Goal: Task Accomplishment & Management: Complete application form

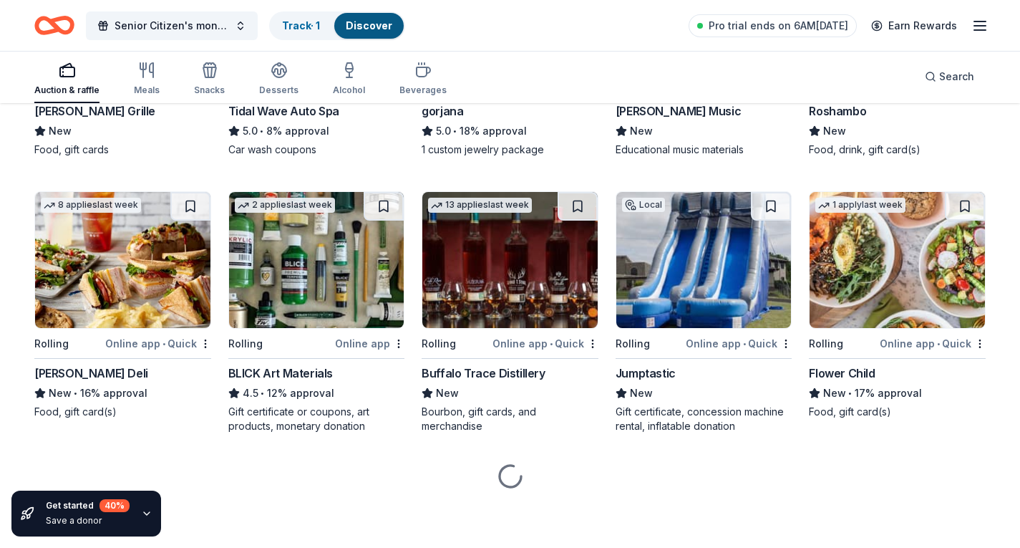
scroll to position [1425, 0]
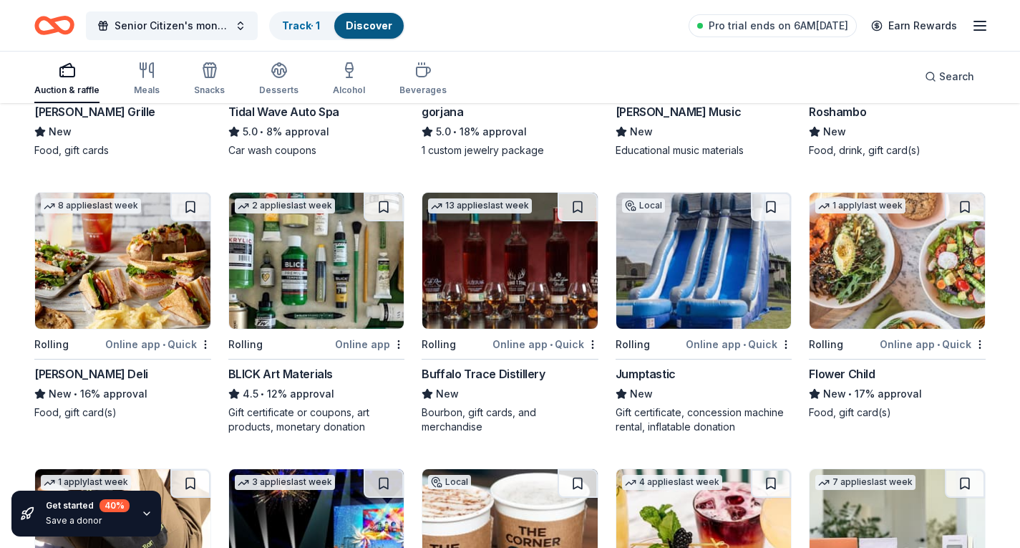
click at [312, 276] on img at bounding box center [316, 261] width 175 height 136
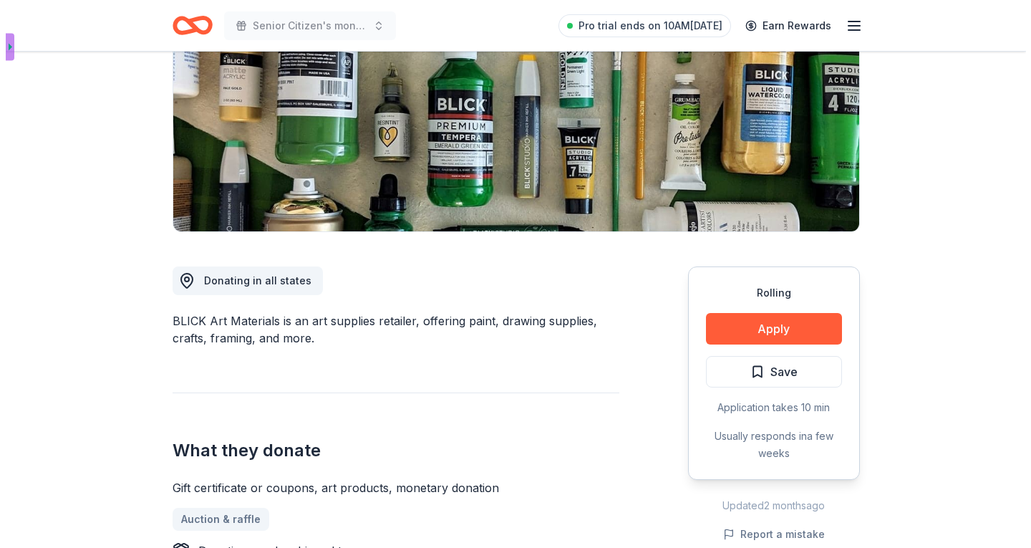
scroll to position [208, 0]
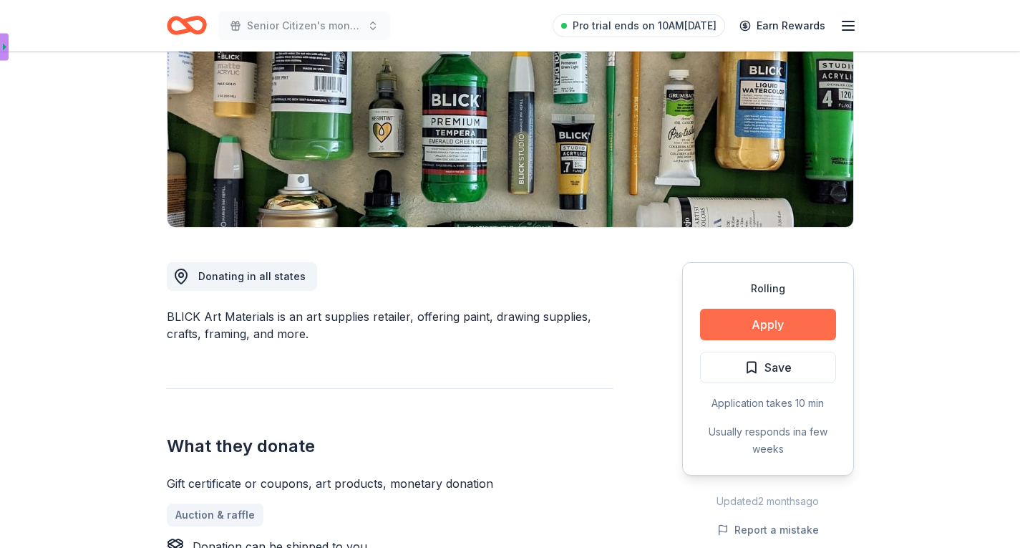
click at [778, 329] on button "Apply" at bounding box center [768, 325] width 136 height 32
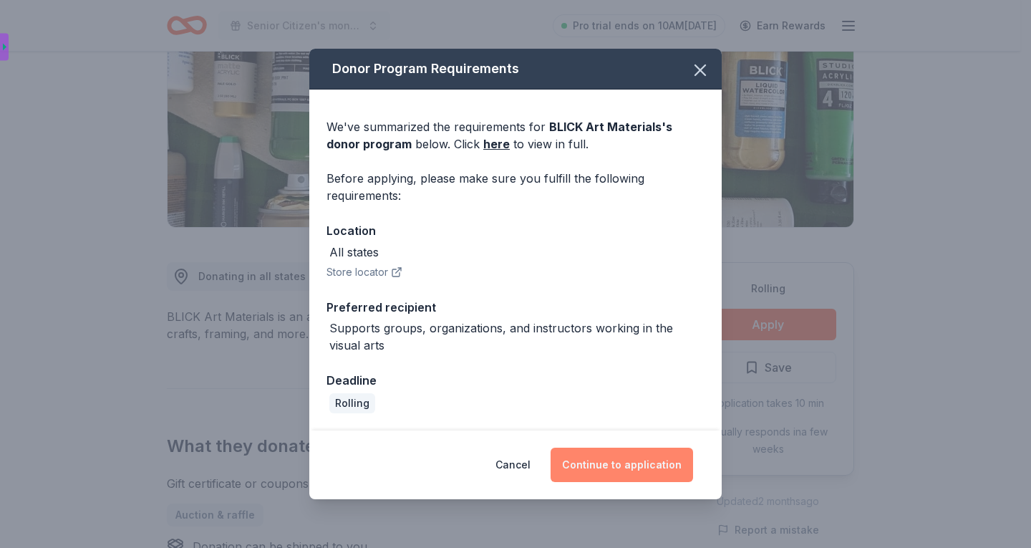
click at [635, 468] on button "Continue to application" at bounding box center [622, 465] width 142 height 34
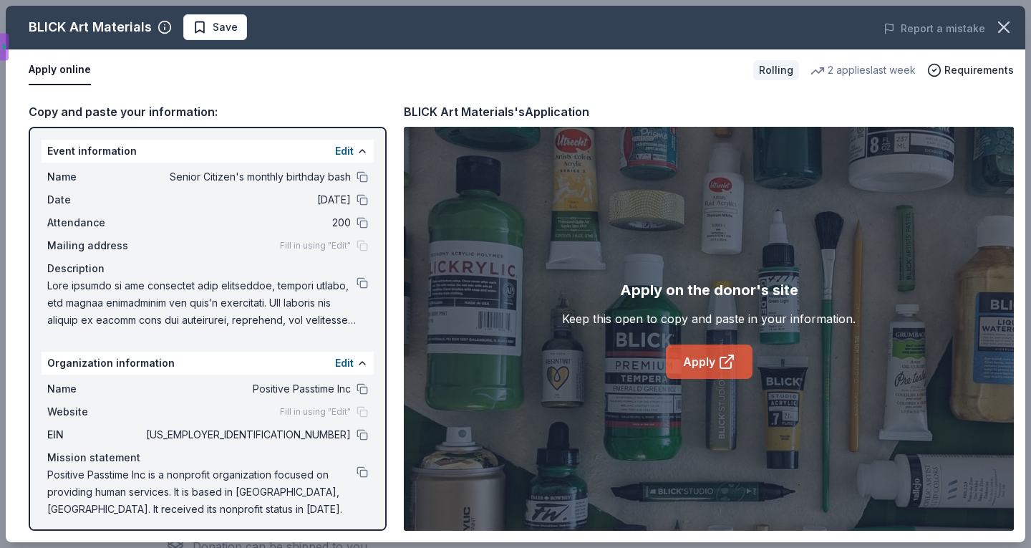
click at [712, 368] on link "Apply" at bounding box center [709, 361] width 87 height 34
